Goal: Complete application form

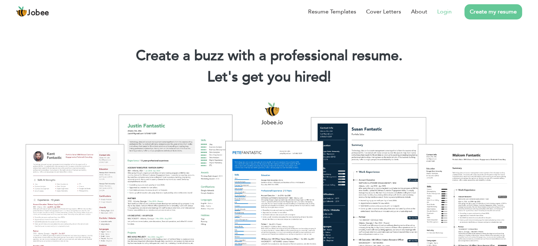
click at [451, 14] on link "Login" at bounding box center [444, 11] width 15 height 8
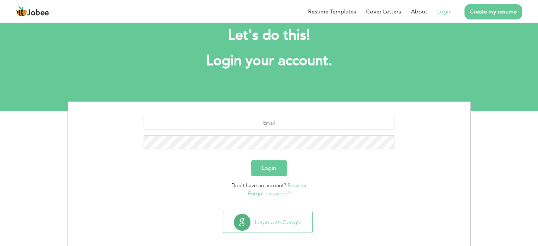
scroll to position [22, 0]
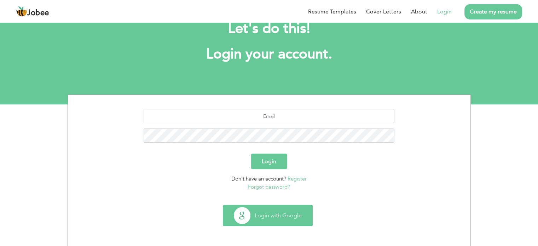
click at [297, 213] on button "Login with Google" at bounding box center [267, 215] width 89 height 21
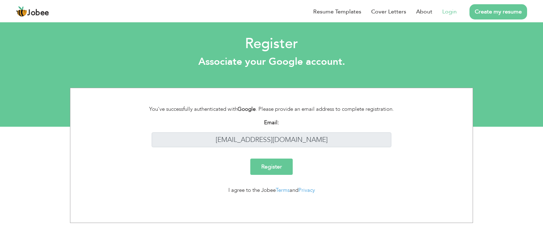
click at [271, 167] on input "Register" at bounding box center [271, 166] width 42 height 16
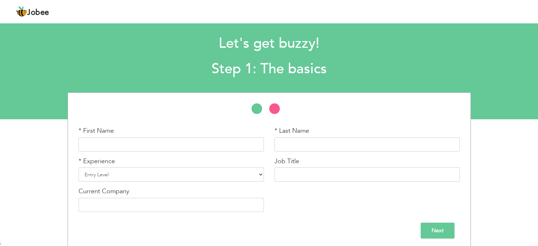
scroll to position [10, 0]
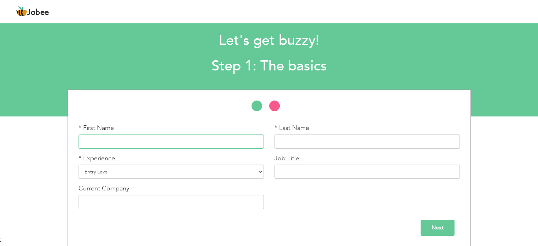
click at [209, 141] on input "text" at bounding box center [171, 141] width 185 height 14
type input "[DEMOGRAPHIC_DATA]"
type input "Hussain"
click at [168, 167] on select "Entry Level Less than 1 Year 1 Year 2 Years 3 Years 4 Years 5 Years 6 Years 7 Y…" at bounding box center [171, 171] width 185 height 14
select select "5"
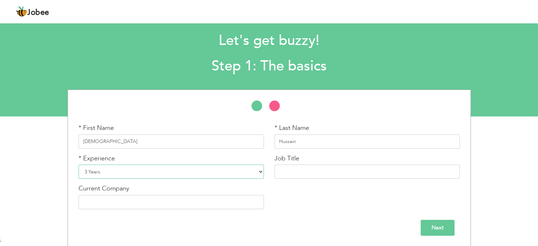
click at [79, 164] on select "Entry Level Less than 1 Year 1 Year 2 Years 3 Years 4 Years 5 Years 6 Years 7 Y…" at bounding box center [171, 171] width 185 height 14
click at [289, 170] on input "text" at bounding box center [366, 171] width 185 height 14
type input "ASO Manager"
click at [185, 203] on input "text" at bounding box center [171, 202] width 185 height 14
type input "Raven Games"
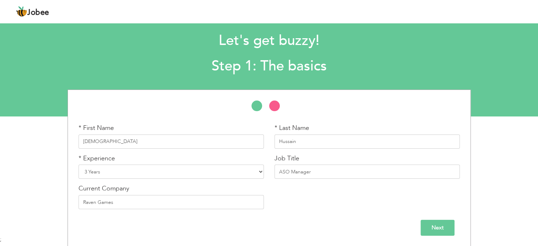
click at [432, 222] on input "Next" at bounding box center [438, 228] width 34 height 16
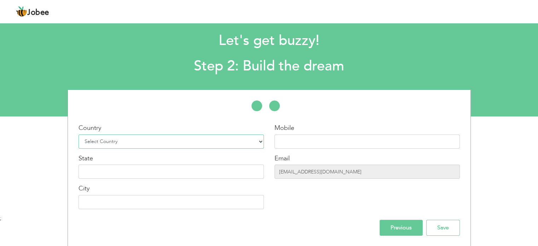
click at [212, 141] on select "Select Country Afghanistan Albania Algeria American Samoa Andorra Angola Anguil…" at bounding box center [171, 141] width 185 height 14
select select "166"
click at [79, 134] on select "Select Country Afghanistan Albania Algeria American Samoa Andorra Angola Anguil…" at bounding box center [171, 141] width 185 height 14
click at [290, 135] on input "text" at bounding box center [366, 141] width 185 height 14
type input "03052254651"
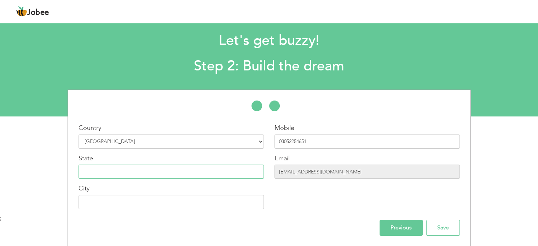
click at [191, 170] on input "text" at bounding box center [171, 171] width 185 height 14
type input "P"
type input "Punjab"
click at [180, 199] on input "text" at bounding box center [171, 202] width 185 height 14
type input "Lahore"
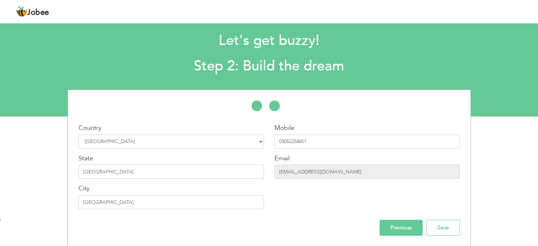
click at [322, 206] on div "Mobile 03052254651 Email sheikhhussain5995@gmail.com" at bounding box center [367, 168] width 196 height 91
click at [436, 227] on input "Save" at bounding box center [443, 228] width 34 height 16
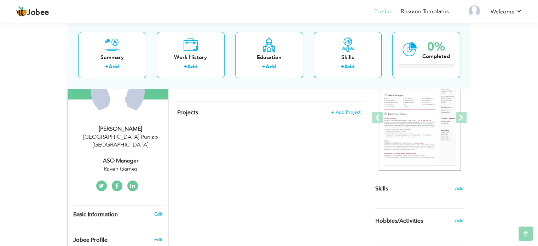
scroll to position [71, 0]
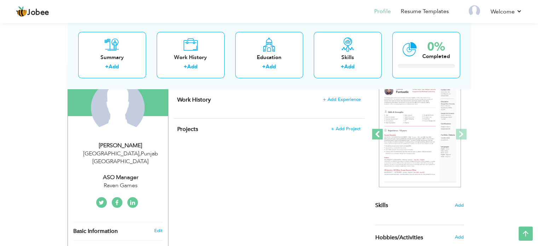
click at [378, 135] on span at bounding box center [377, 134] width 11 height 11
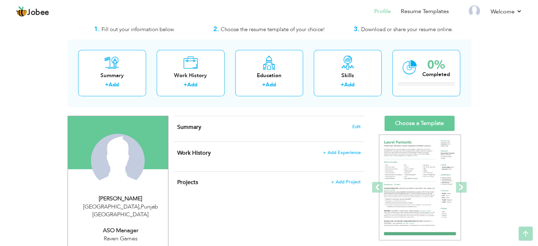
scroll to position [0, 0]
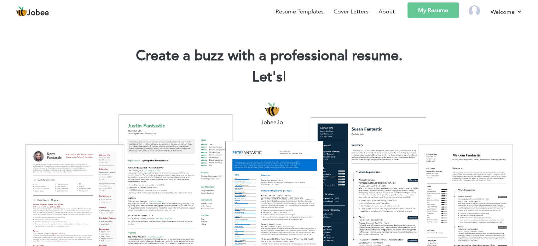
click at [439, 10] on link "My Resume" at bounding box center [433, 10] width 51 height 16
